Goal: Check status: Check status

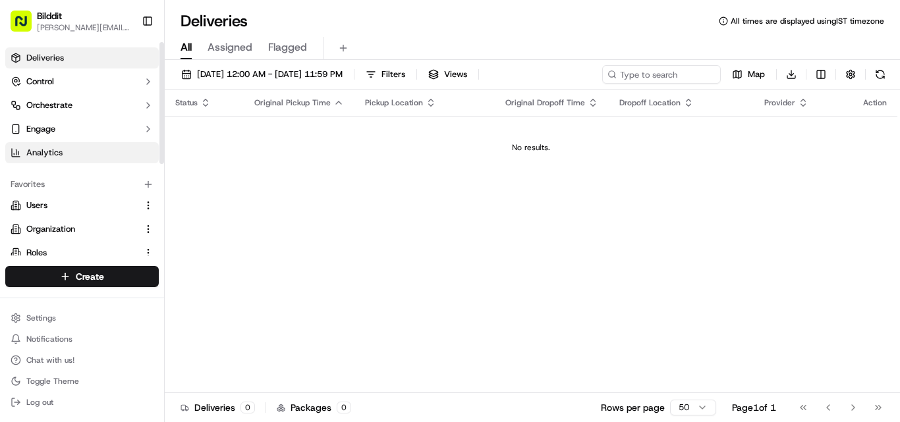
click at [68, 146] on link "Analytics" at bounding box center [82, 152] width 154 height 21
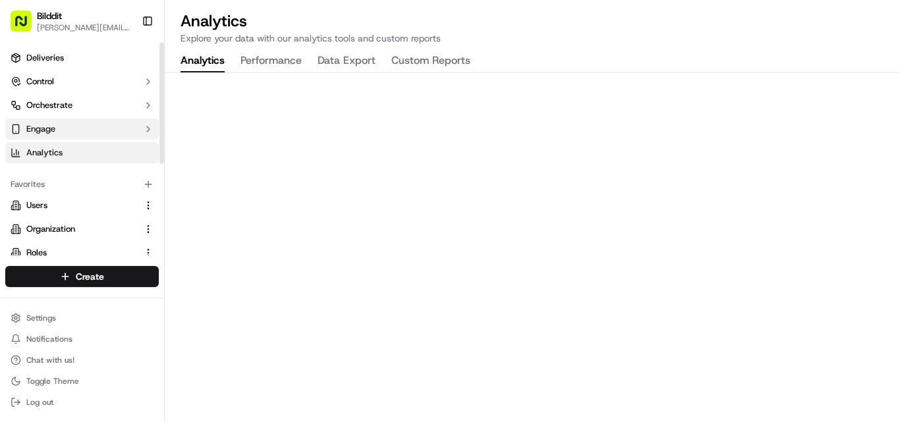
click at [61, 129] on button "Engage" at bounding box center [82, 129] width 154 height 21
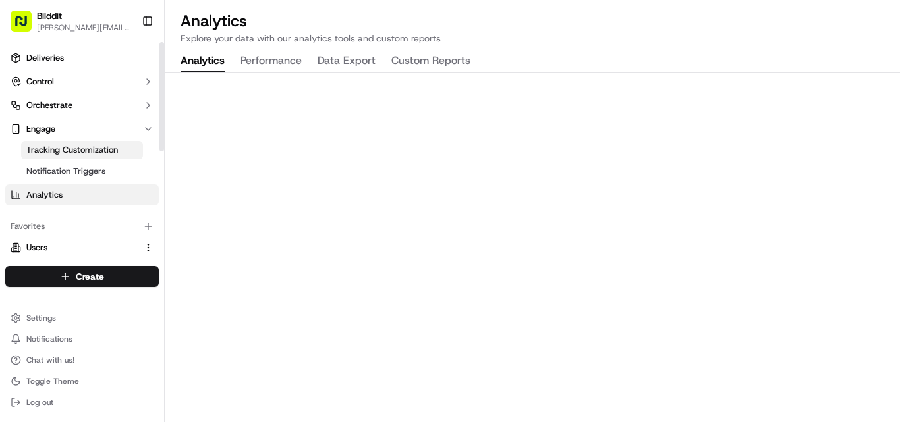
click at [101, 152] on span "Tracking Customization" at bounding box center [72, 150] width 92 height 12
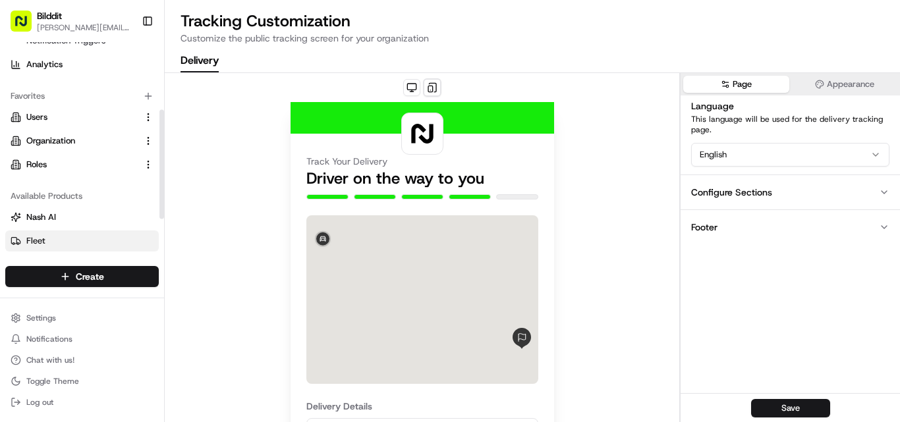
scroll to position [132, 0]
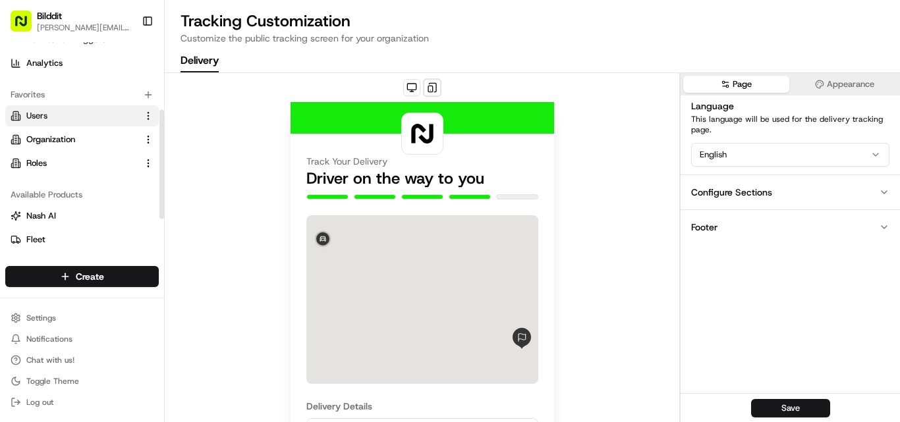
click at [60, 117] on link "Users" at bounding box center [74, 116] width 127 height 12
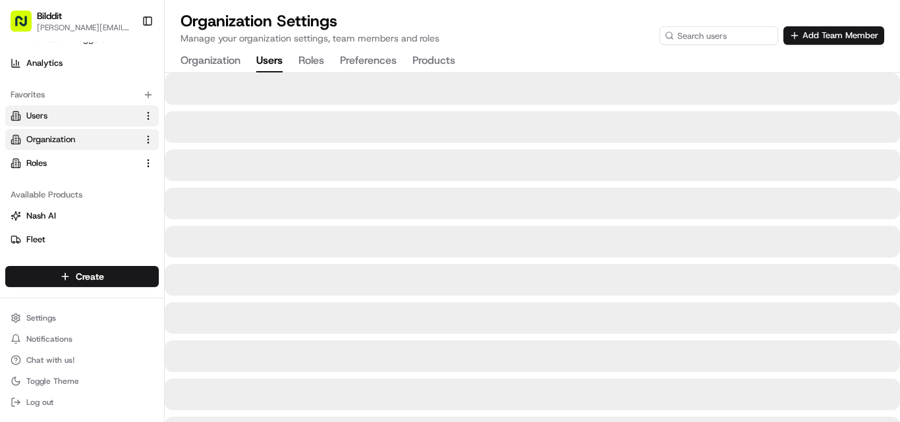
click at [202, 55] on button "Organization" at bounding box center [211, 61] width 60 height 22
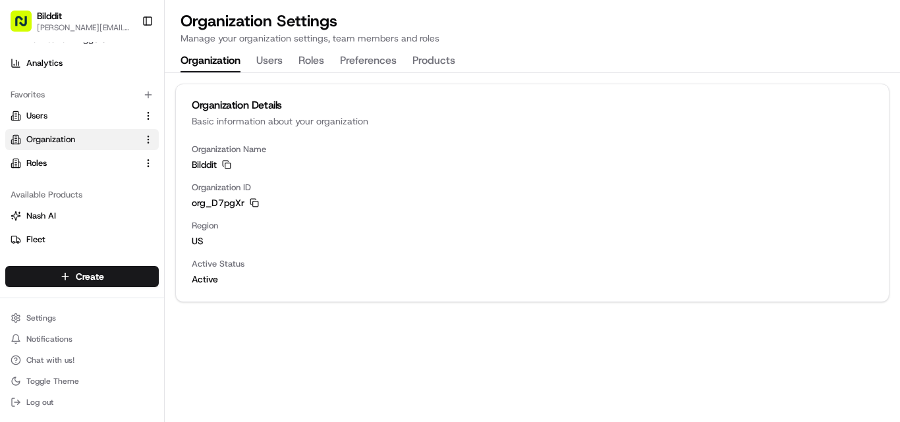
click at [267, 64] on button "Users" at bounding box center [269, 61] width 26 height 22
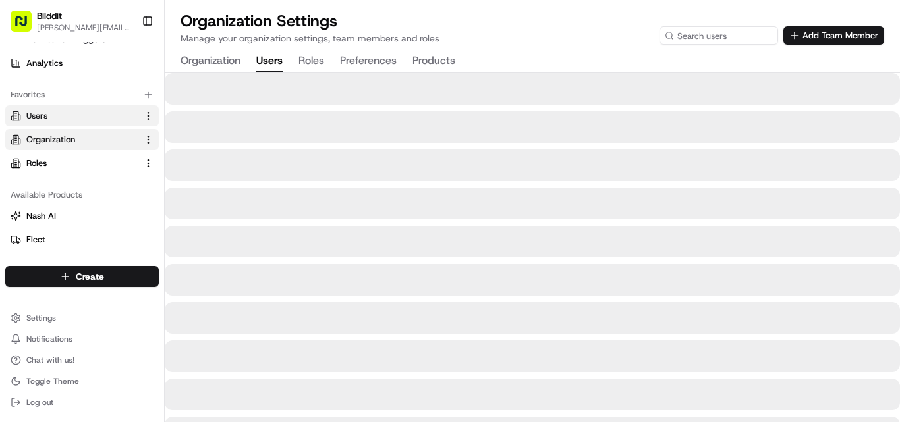
click at [311, 53] on button "Roles" at bounding box center [311, 61] width 26 height 22
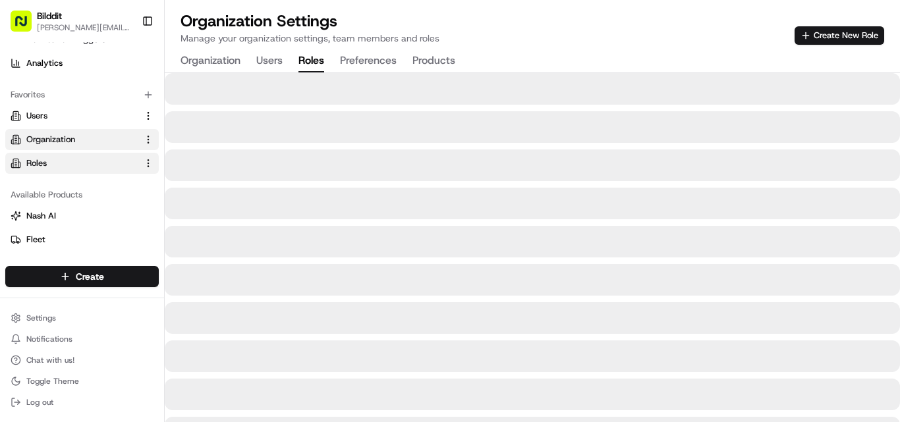
click at [343, 63] on button "Preferences" at bounding box center [368, 61] width 57 height 22
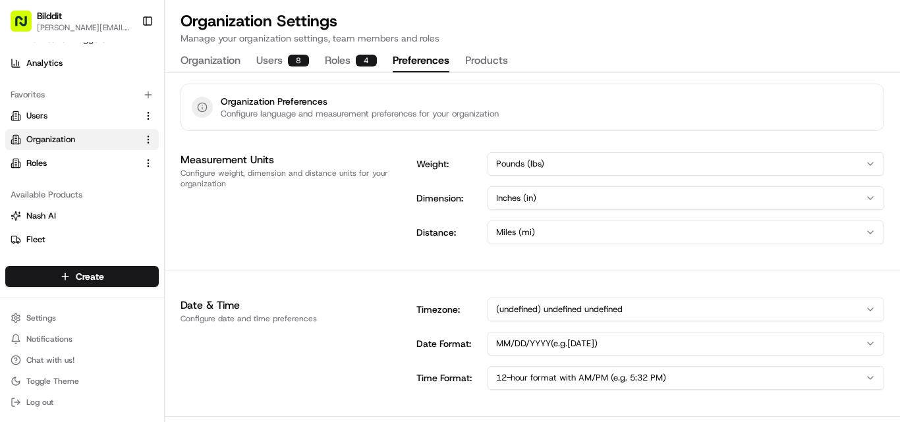
click at [342, 61] on button "Roles 4" at bounding box center [351, 61] width 52 height 22
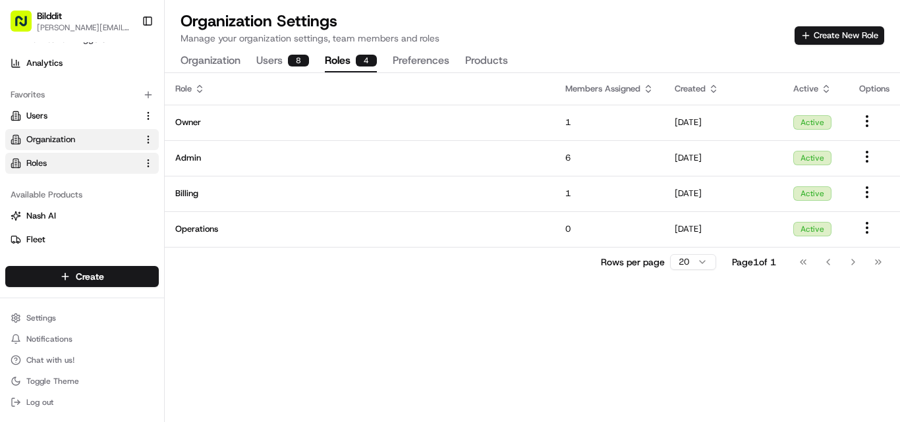
click at [345, 311] on div "Role Members Assigned Created Active Options Owner 1 03/21/2024 Active Admin 6 …" at bounding box center [532, 247] width 735 height 349
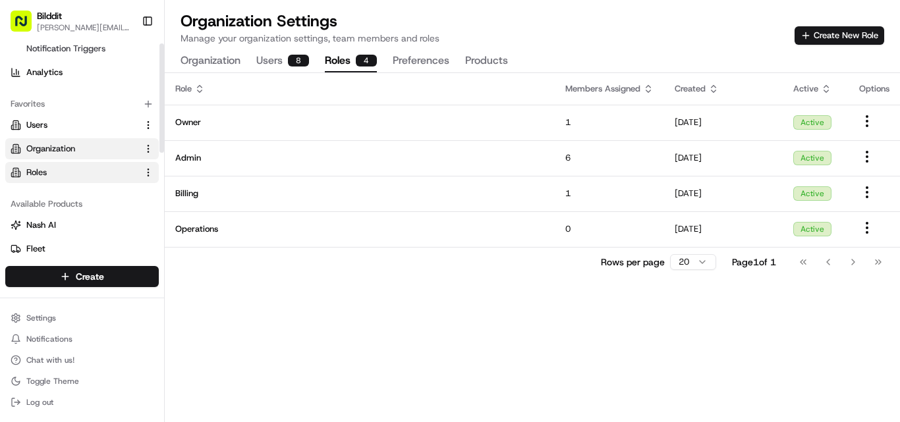
scroll to position [203, 0]
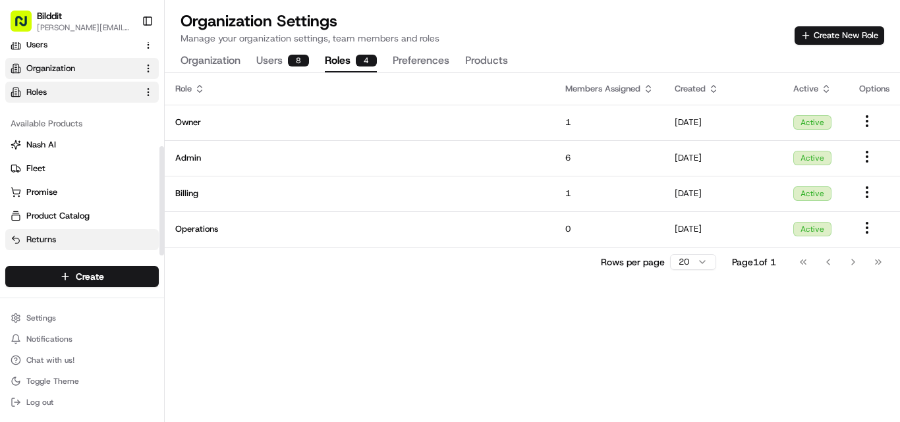
click at [76, 236] on link "Returns" at bounding box center [82, 240] width 143 height 12
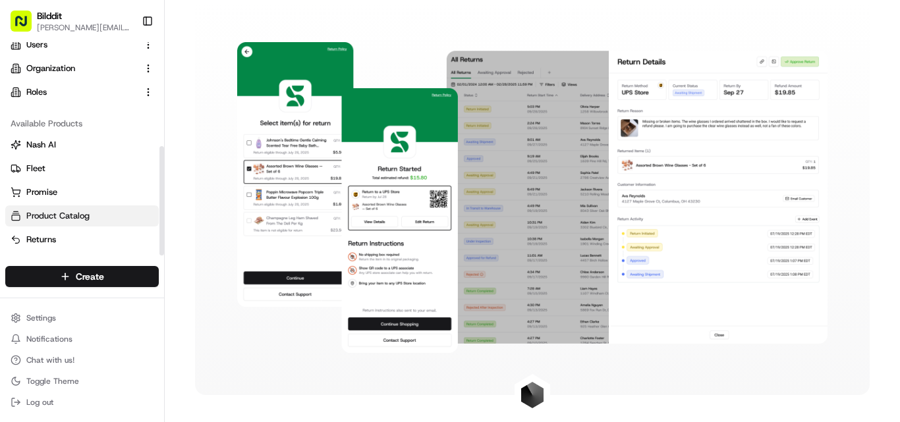
click at [73, 219] on span "Product Catalog" at bounding box center [57, 216] width 63 height 12
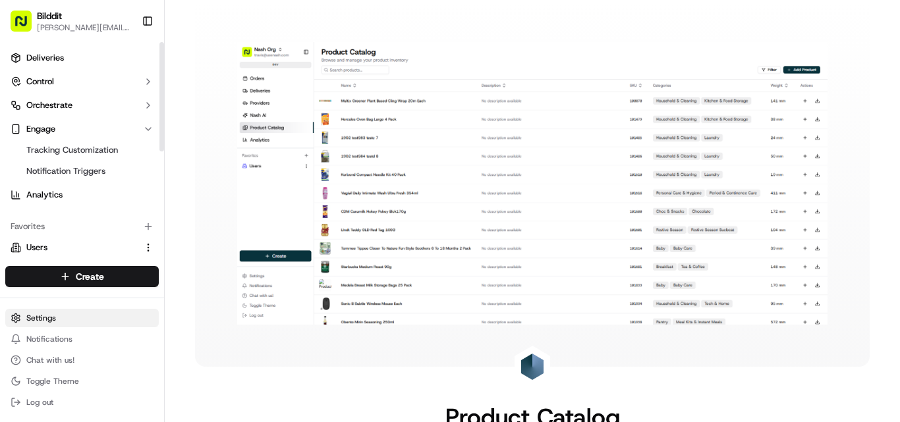
click at [78, 318] on html "Bilddit punit@bilddit.com Toggle Sidebar Deliveries Control Orchestrate Engage …" at bounding box center [450, 211] width 900 height 422
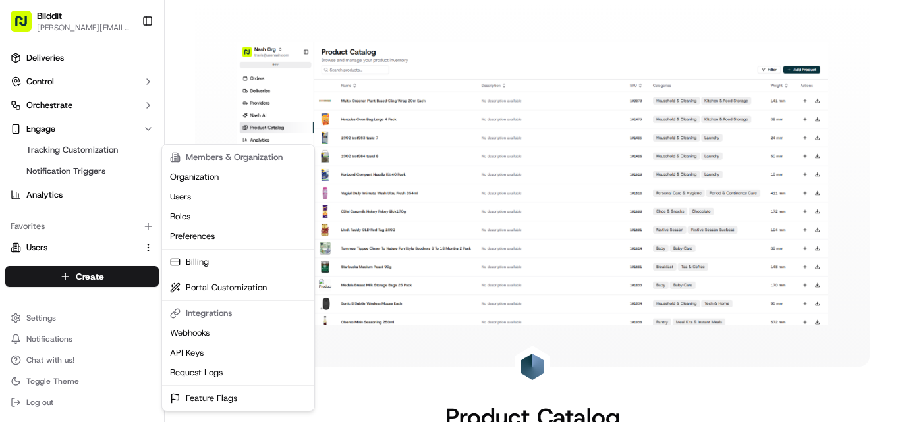
click at [99, 40] on html "Bilddit punit@bilddit.com Toggle Sidebar Deliveries Control Orchestrate Engage …" at bounding box center [450, 211] width 900 height 422
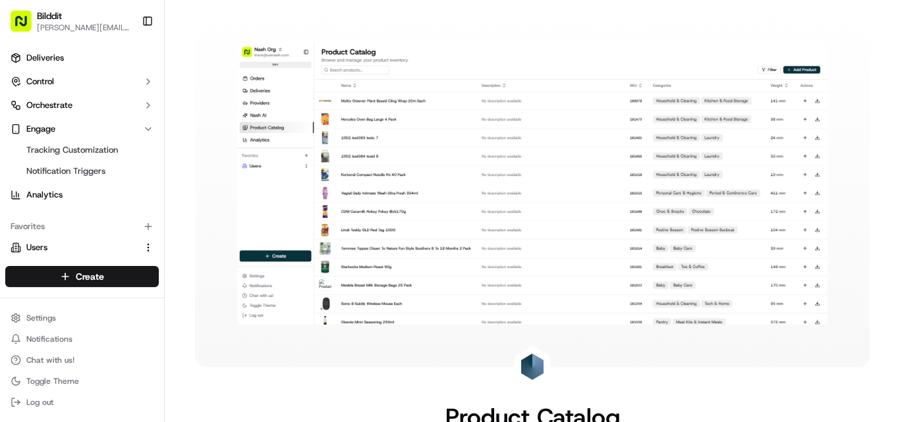
click at [63, 22] on div "Bilddit" at bounding box center [84, 15] width 94 height 13
click at [33, 14] on button "Bilddit punit@bilddit.com" at bounding box center [70, 21] width 131 height 32
click at [28, 17] on rect "button" at bounding box center [21, 21] width 21 height 21
click at [40, 62] on span "Deliveries" at bounding box center [45, 58] width 38 height 12
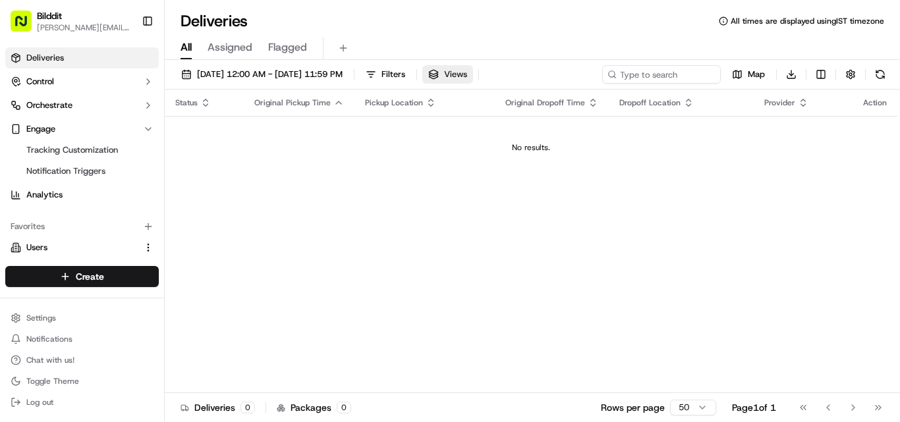
click at [467, 73] on span "Views" at bounding box center [455, 75] width 23 height 12
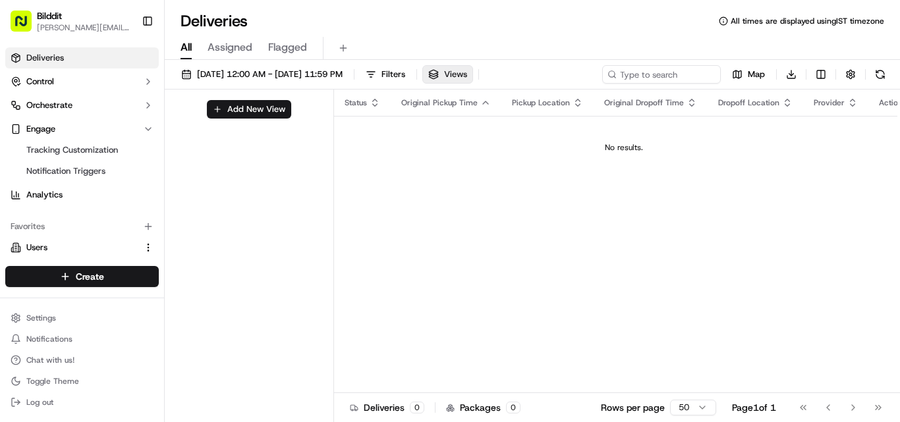
click at [467, 73] on span "Views" at bounding box center [455, 75] width 23 height 12
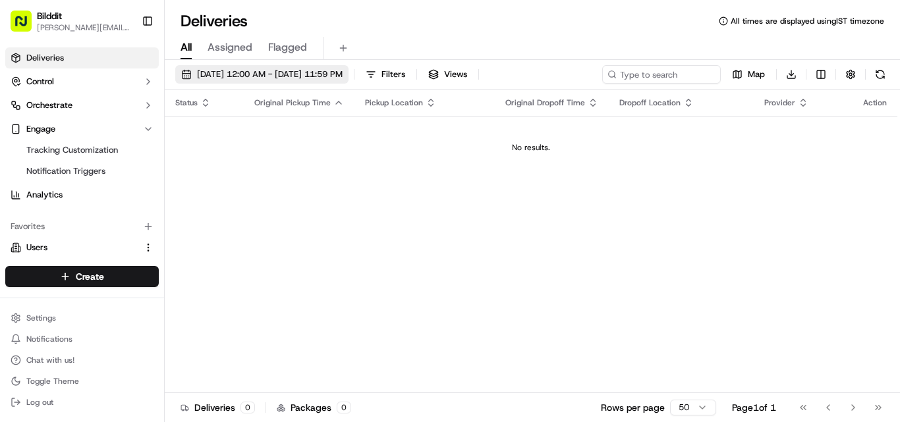
click at [349, 80] on button "09/15/2025 12:00 AM - 09/15/2025 11:59 PM" at bounding box center [261, 74] width 173 height 18
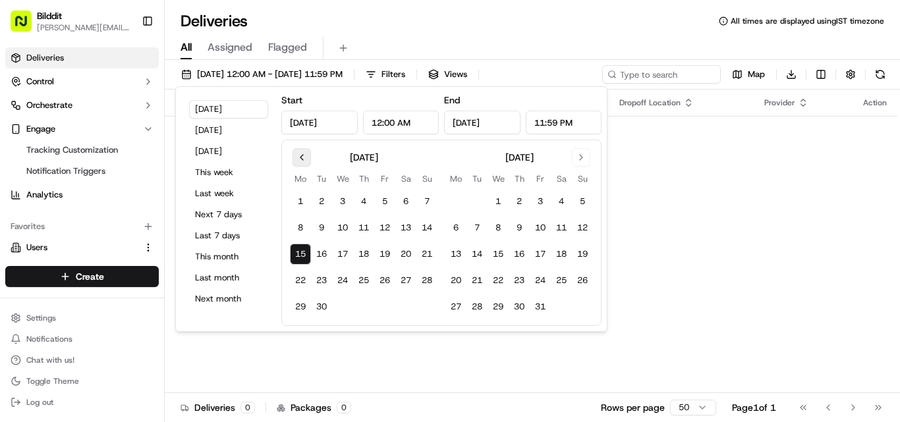
click at [303, 156] on button "Go to previous month" at bounding box center [302, 157] width 18 height 18
click at [322, 227] on button "8" at bounding box center [321, 227] width 21 height 21
type input "Jul 8, 2025"
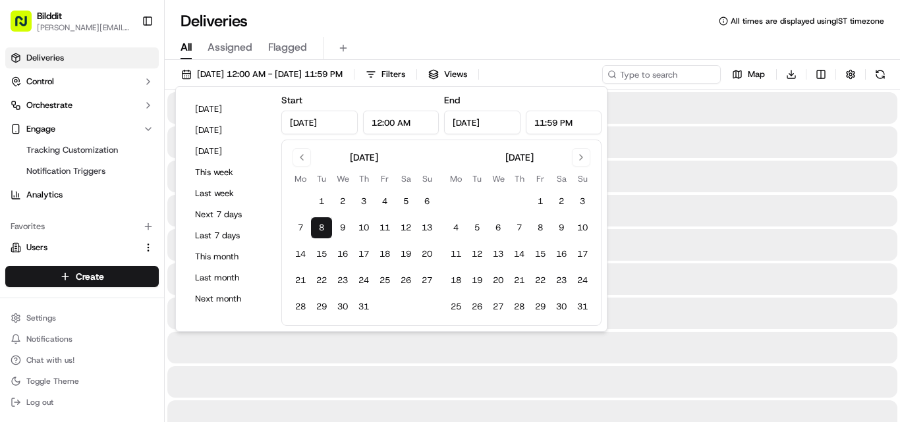
click at [648, 179] on div at bounding box center [532, 177] width 730 height 32
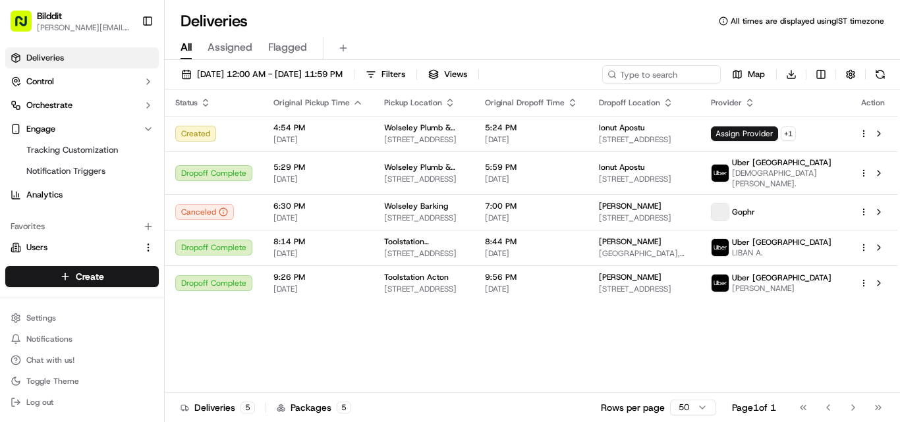
click at [486, 350] on div "Status Original Pickup Time Pickup Location Original Dropoff Time Dropoff Locat…" at bounding box center [531, 242] width 733 height 304
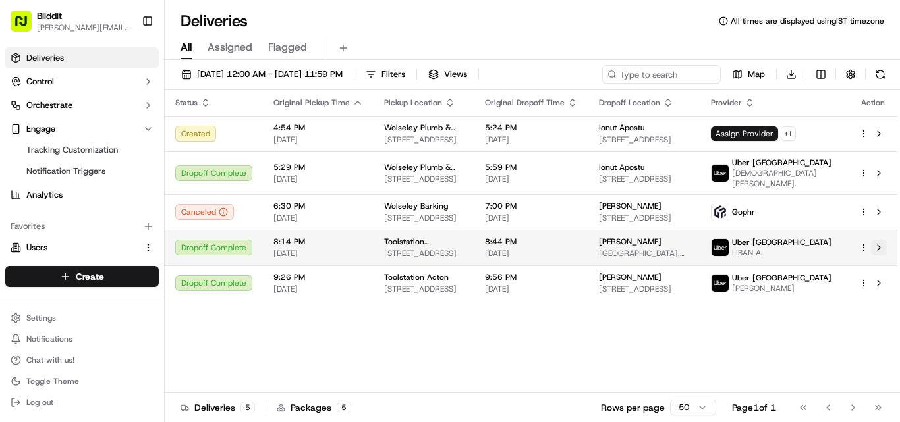
click at [884, 244] on button at bounding box center [879, 248] width 16 height 16
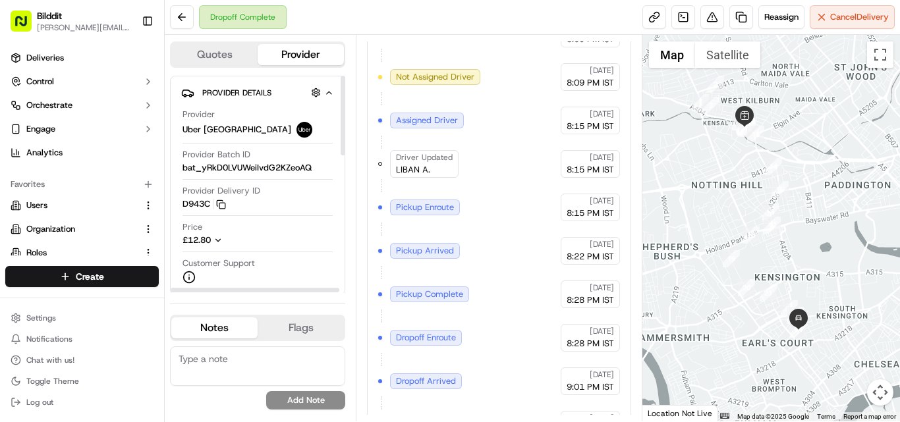
click at [213, 50] on button "Quotes" at bounding box center [214, 54] width 86 height 21
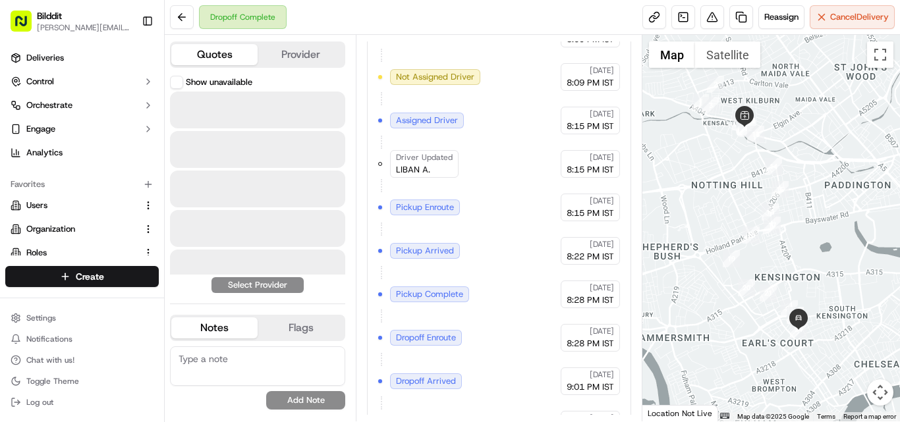
click at [278, 54] on button "Provider" at bounding box center [301, 54] width 86 height 21
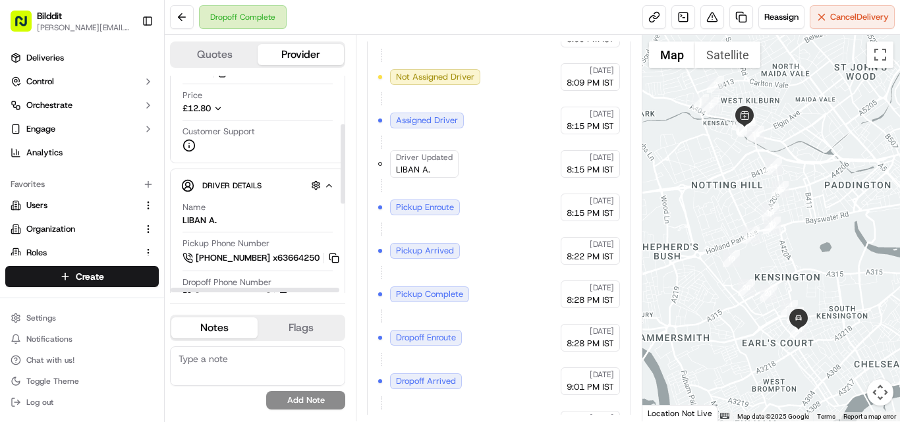
scroll to position [198, 0]
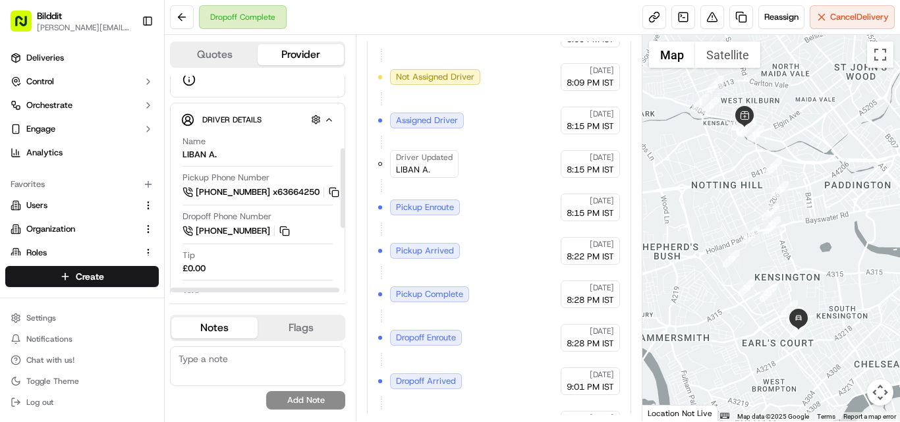
click at [335, 121] on div "Driver Details Hidden ( 5 ) Name [GEOGRAPHIC_DATA] A. Pickup Phone Number [PHON…" at bounding box center [257, 285] width 175 height 364
click at [327, 117] on icon "button" at bounding box center [329, 120] width 10 height 11
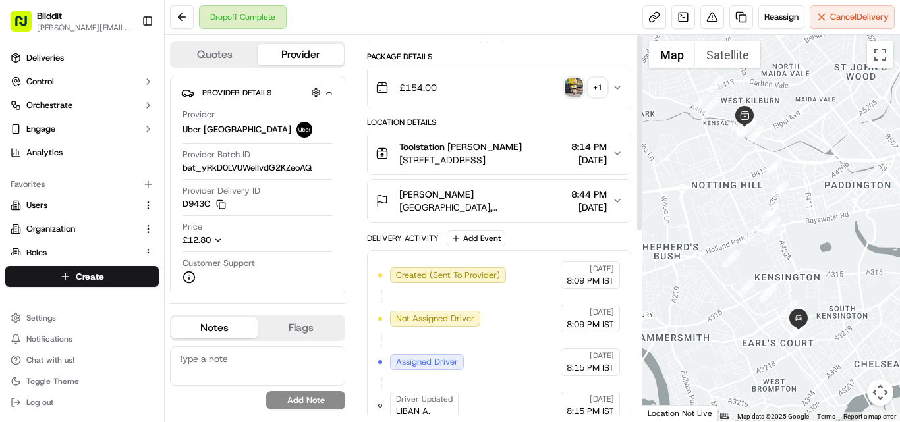
scroll to position [0, 0]
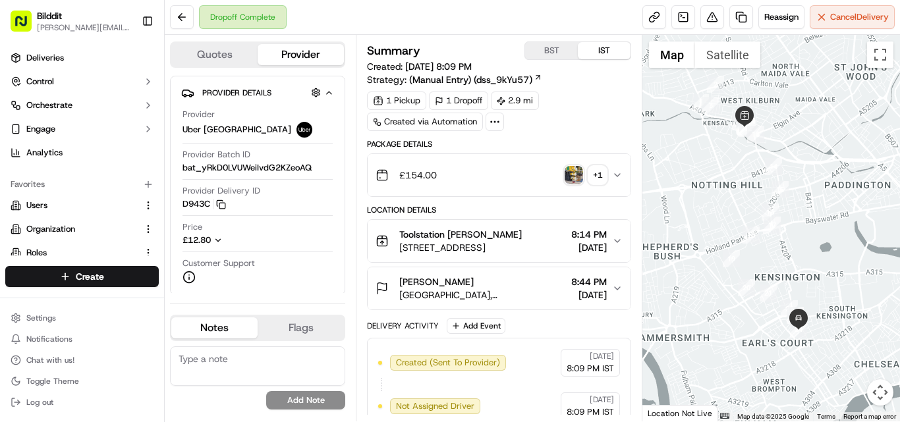
click at [617, 236] on icon "button" at bounding box center [617, 241] width 11 height 11
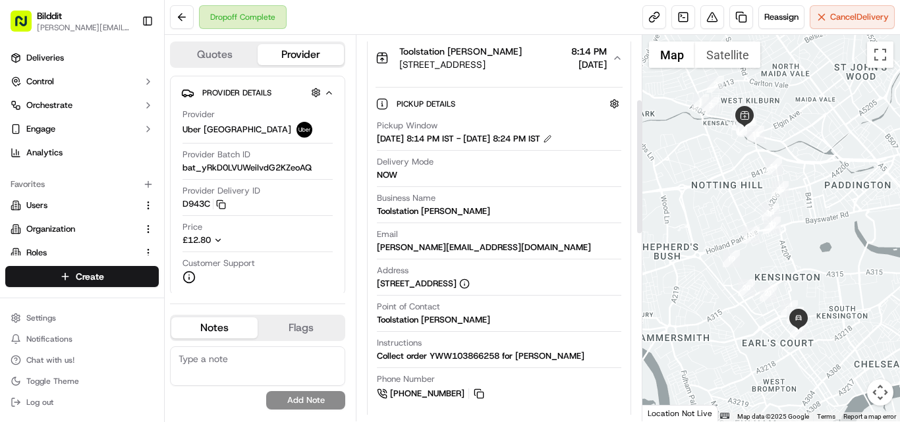
scroll to position [264, 0]
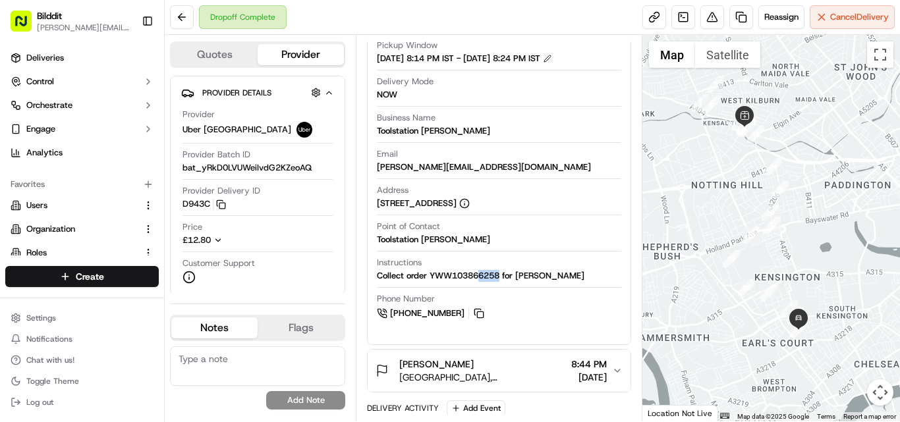
drag, startPoint x: 480, startPoint y: 274, endPoint x: 501, endPoint y: 276, distance: 21.8
click at [501, 276] on div "Collect order YWW103866258 for [PERSON_NAME]" at bounding box center [481, 276] width 208 height 12
click at [499, 225] on div "Point of Contact Toolstation [PERSON_NAME]" at bounding box center [499, 233] width 244 height 25
click at [486, 282] on div "Instructions Collect order YWW103866258 for [PERSON_NAME]" at bounding box center [499, 272] width 244 height 31
click at [490, 273] on div "Collect order YWW103866258 for [PERSON_NAME]" at bounding box center [481, 276] width 208 height 12
